Goal: Transaction & Acquisition: Purchase product/service

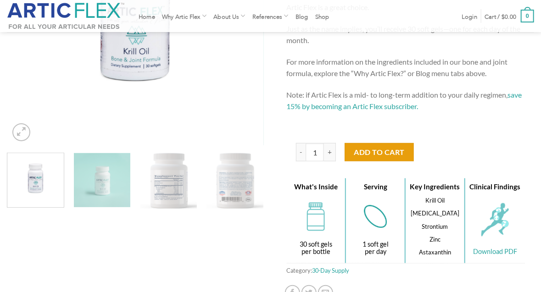
scroll to position [237, 0]
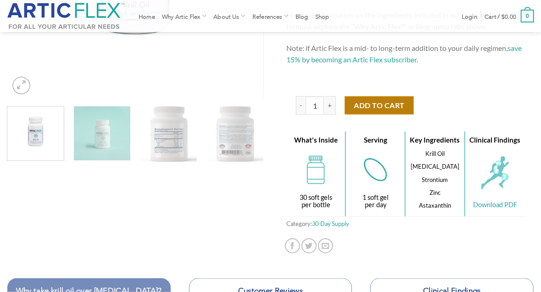
click at [388, 105] on button "Add to cart" at bounding box center [378, 105] width 69 height 18
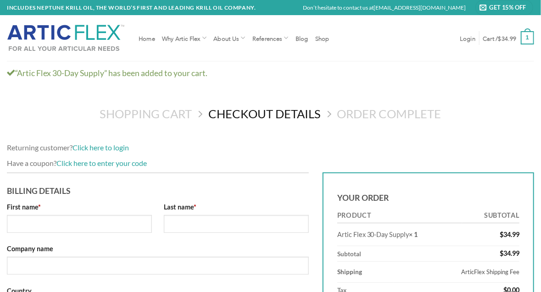
select select "NY"
click at [52, 218] on input "First name *" at bounding box center [79, 224] width 145 height 18
click at [28, 220] on input "First name *" at bounding box center [79, 224] width 145 height 18
type input "Sue Ann"
type input "Freund"
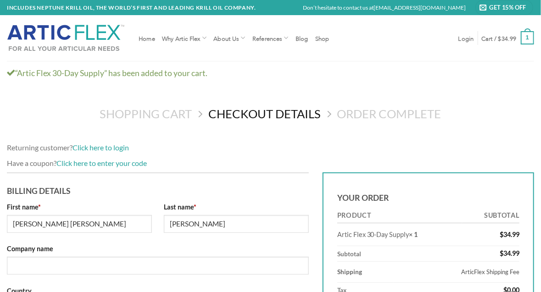
type input "[STREET_ADDRESS]"
type input "Ste 2000"
type input "El Segundo"
select select "CA"
type input "90245-4467"
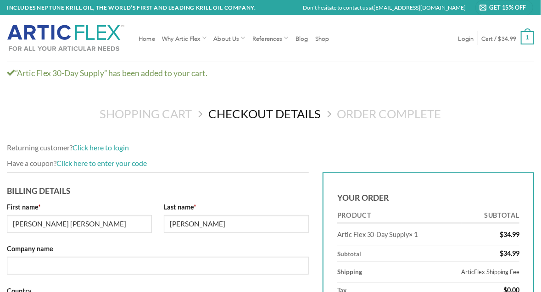
type input "3237916900"
type input "[EMAIL_ADDRESS][DOMAIN_NAME]"
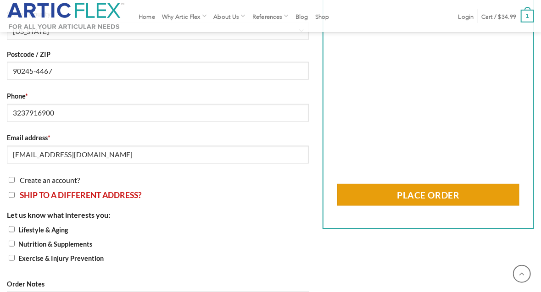
scroll to position [388, 0]
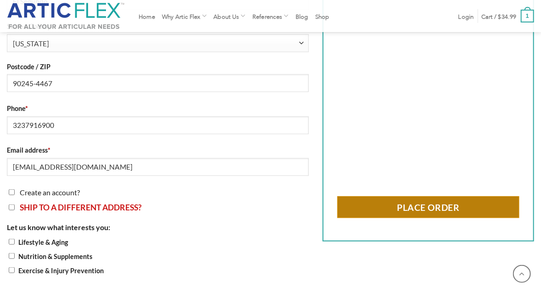
click at [465, 205] on button "Place order" at bounding box center [428, 207] width 182 height 22
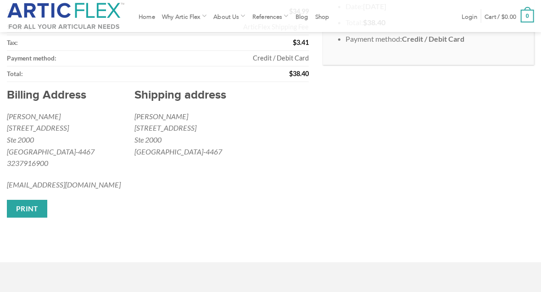
scroll to position [160, 0]
